Goal: Information Seeking & Learning: Learn about a topic

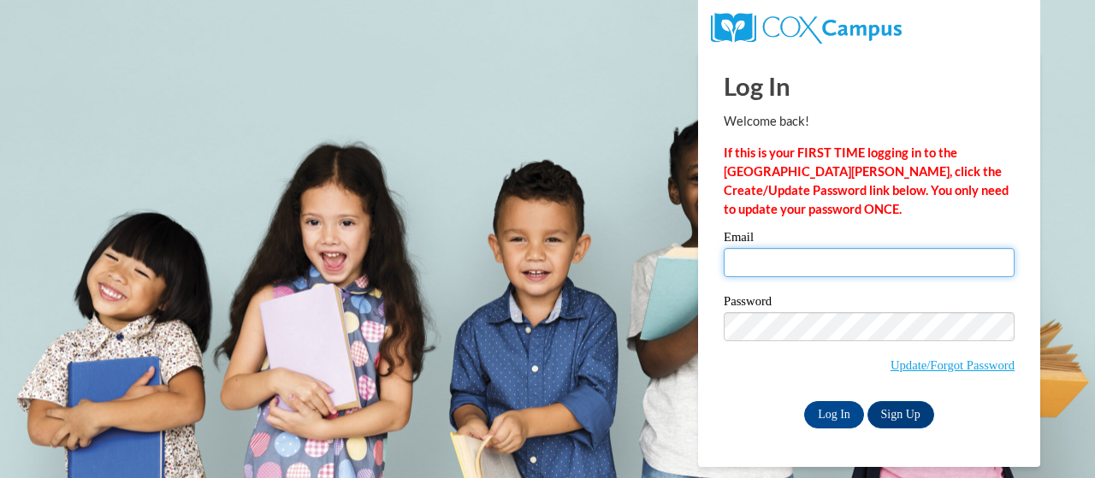
click at [765, 256] on input "Email" at bounding box center [869, 262] width 291 height 29
type input "[EMAIL_ADDRESS][DOMAIN_NAME]"
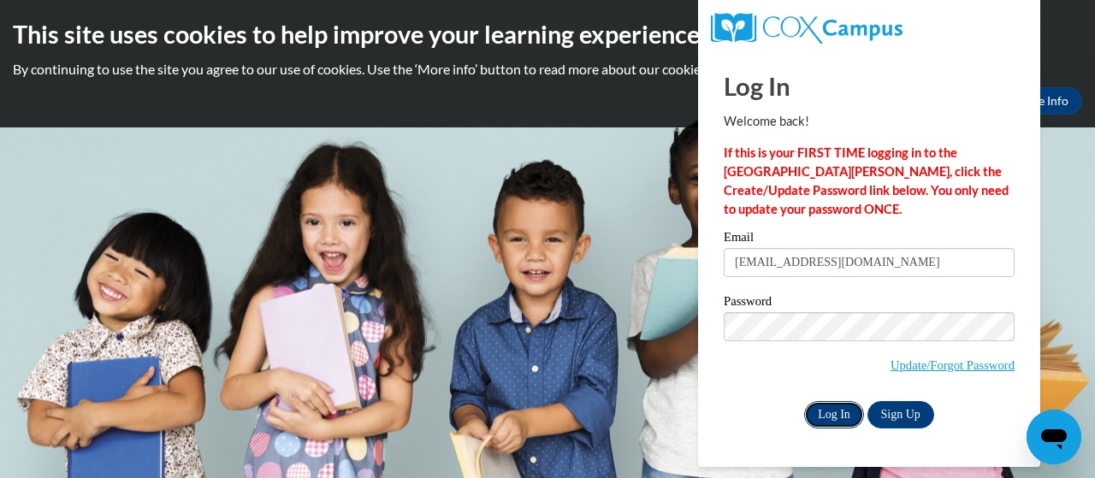
click at [834, 416] on input "Log In" at bounding box center [834, 414] width 60 height 27
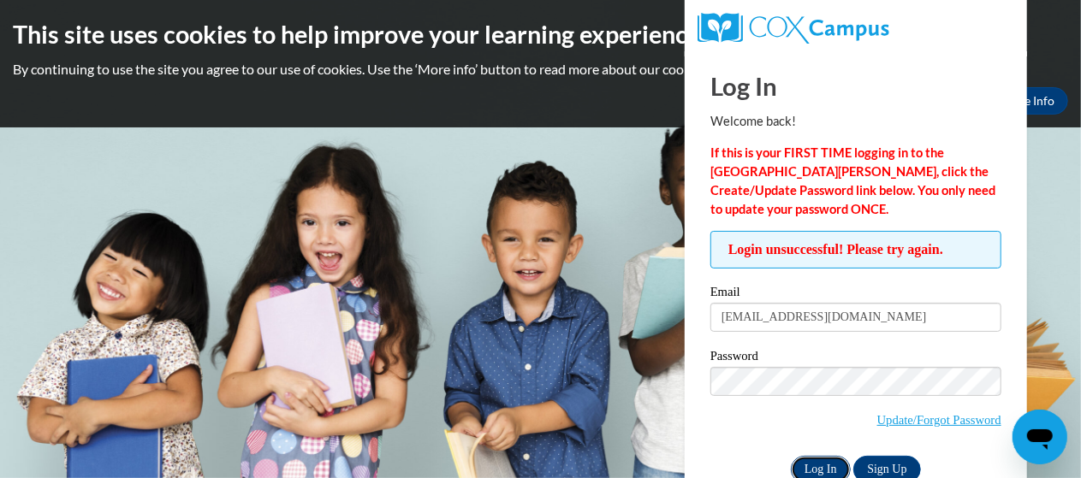
click at [818, 465] on input "Log In" at bounding box center [821, 469] width 60 height 27
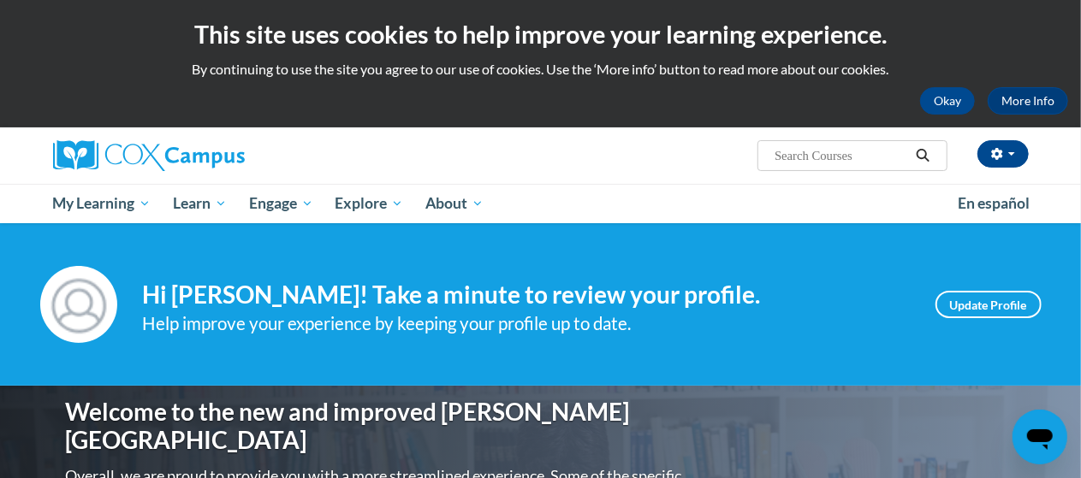
scroll to position [200, 0]
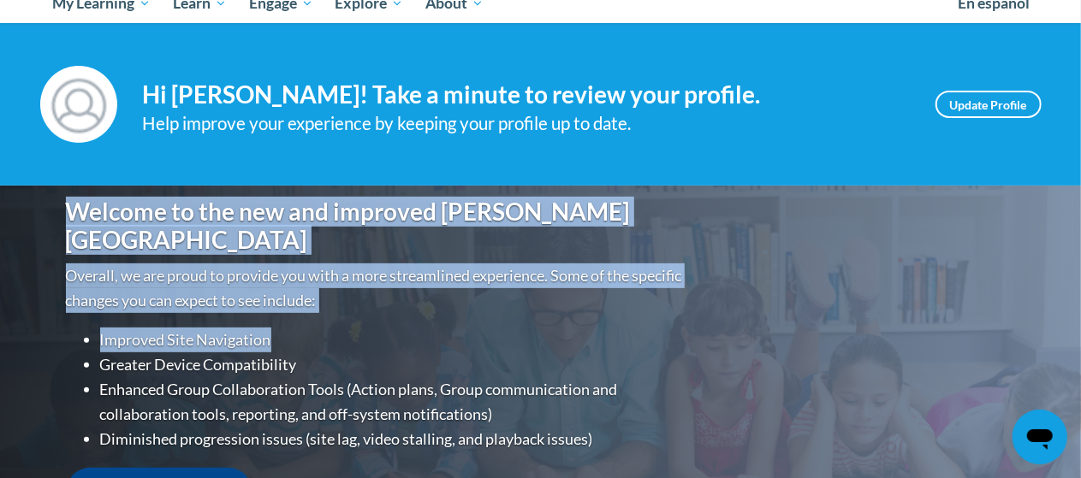
drag, startPoint x: 779, startPoint y: 369, endPoint x: 659, endPoint y: 319, distance: 129.7
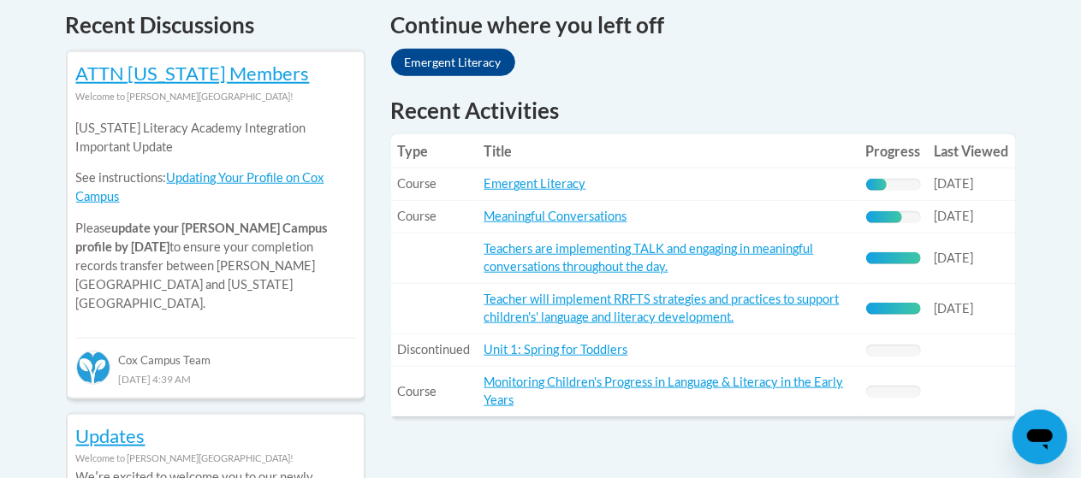
scroll to position [761, 0]
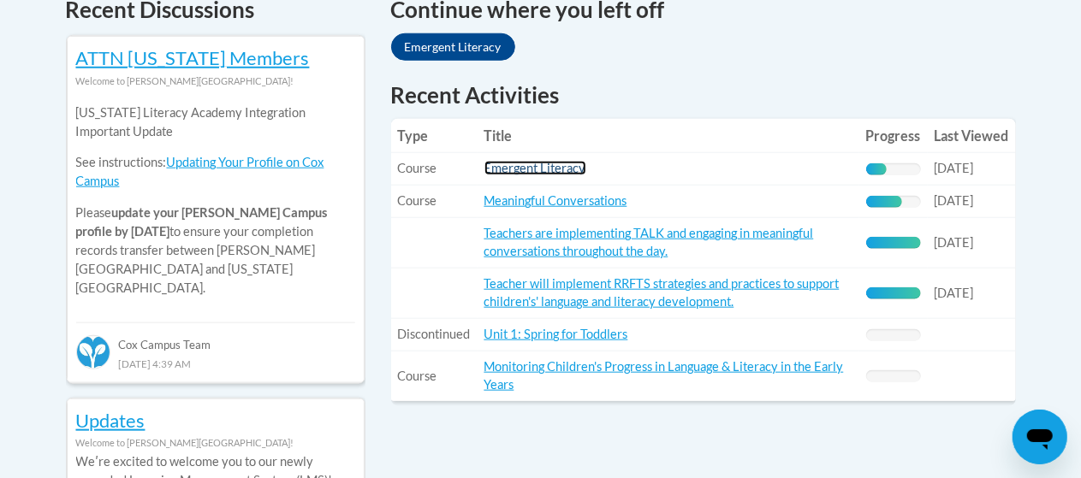
click at [498, 167] on link "Emergent Literacy" at bounding box center [535, 168] width 102 height 15
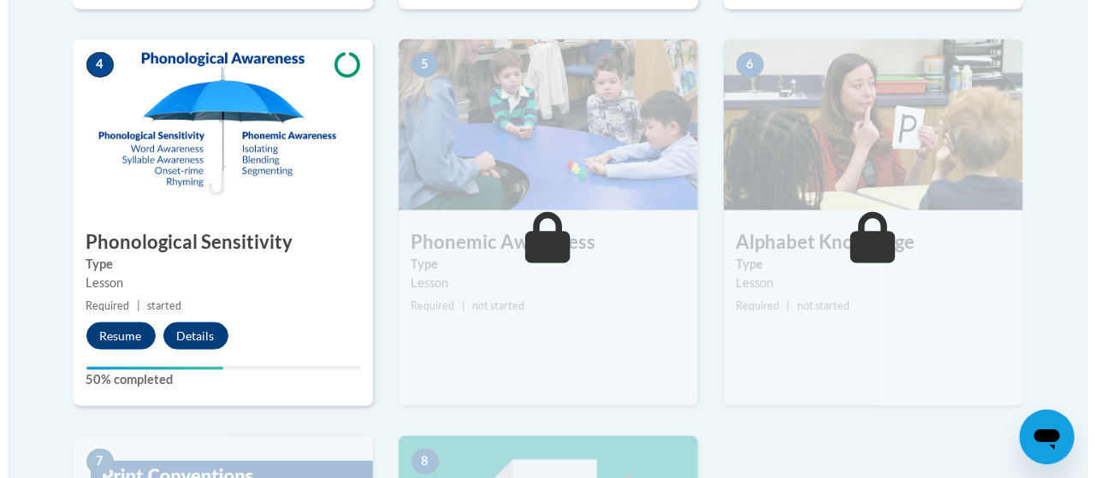
scroll to position [984, 0]
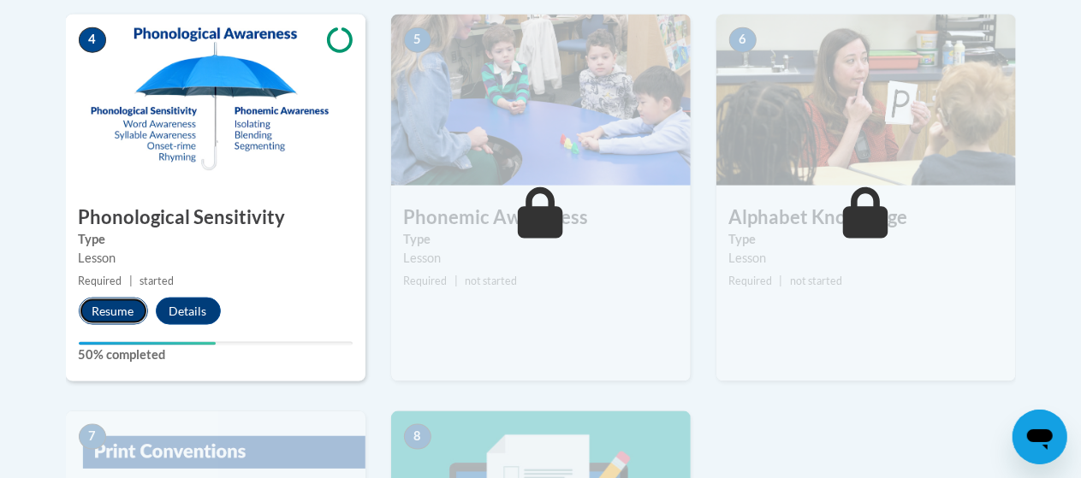
click at [106, 310] on button "Resume" at bounding box center [113, 311] width 69 height 27
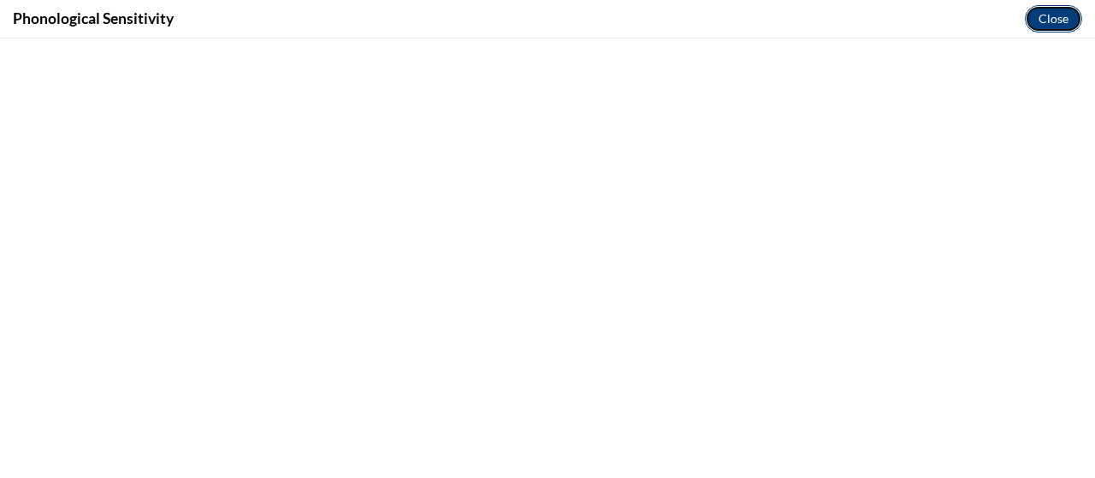
click at [1061, 19] on button "Close" at bounding box center [1053, 18] width 57 height 27
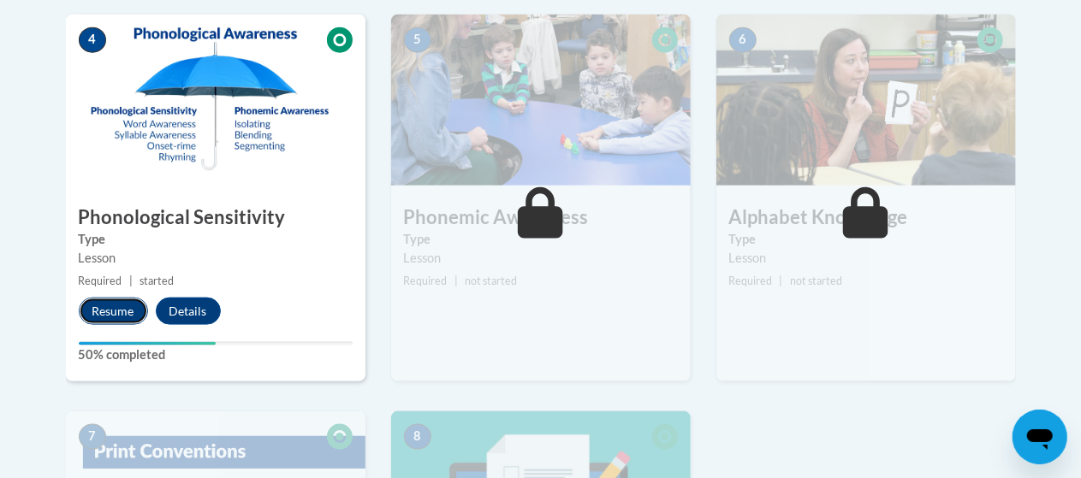
click at [118, 306] on button "Resume" at bounding box center [113, 311] width 69 height 27
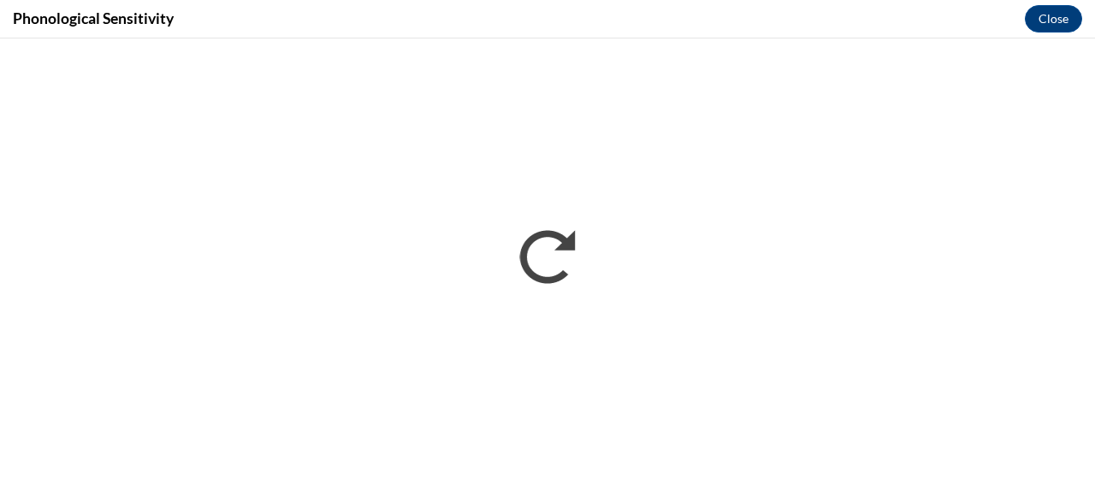
scroll to position [0, 0]
